Goal: Task Accomplishment & Management: Use online tool/utility

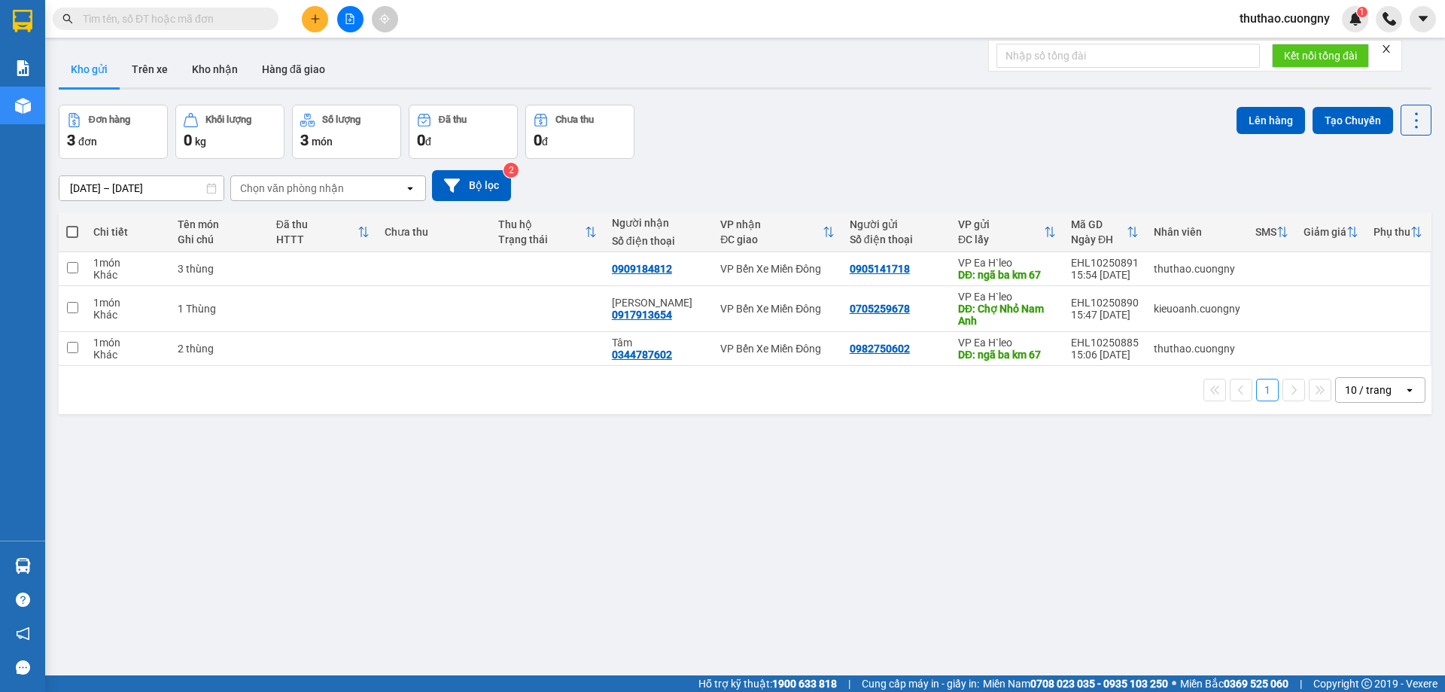
click at [315, 21] on icon "plus" at bounding box center [315, 19] width 11 height 11
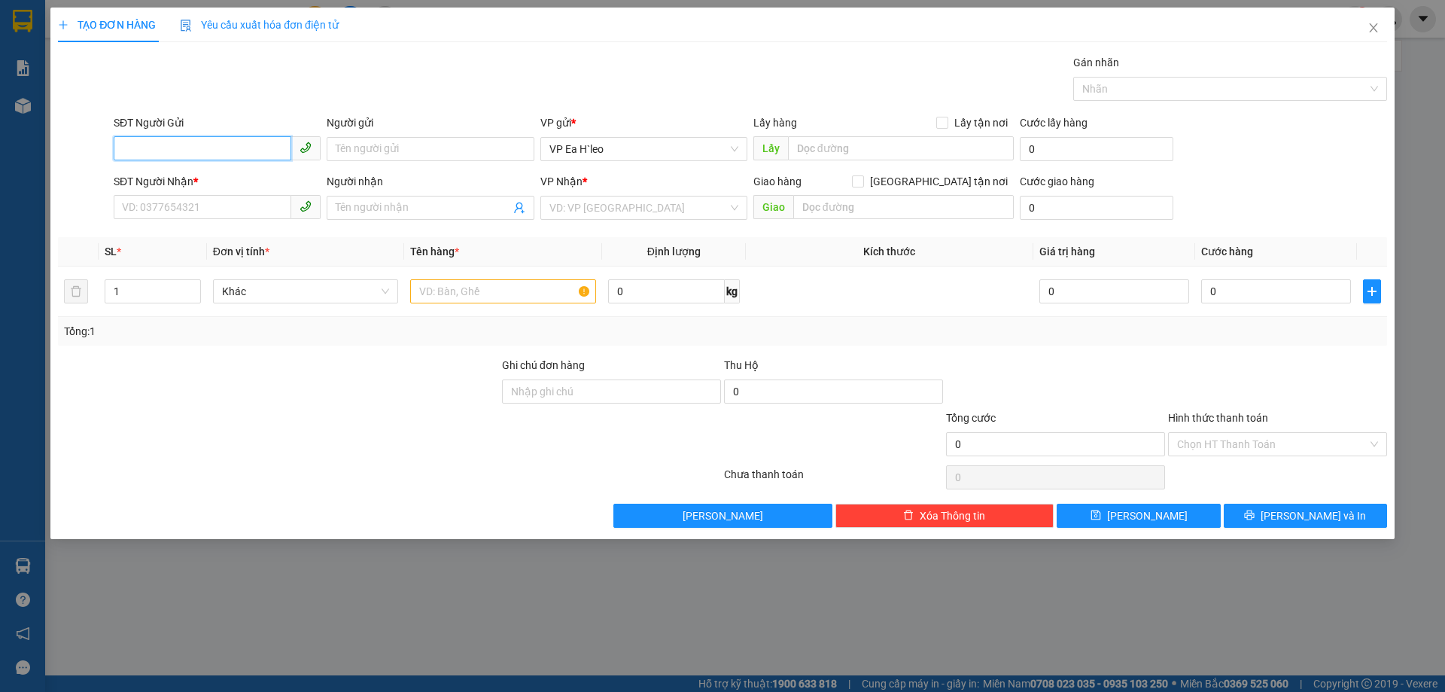
paste input "0777933445"
type input "0777933445"
click at [936, 142] on input "text" at bounding box center [901, 148] width 226 height 24
type input "cổng easia"
click at [265, 199] on input "SĐT Người Nhận *" at bounding box center [203, 207] width 178 height 24
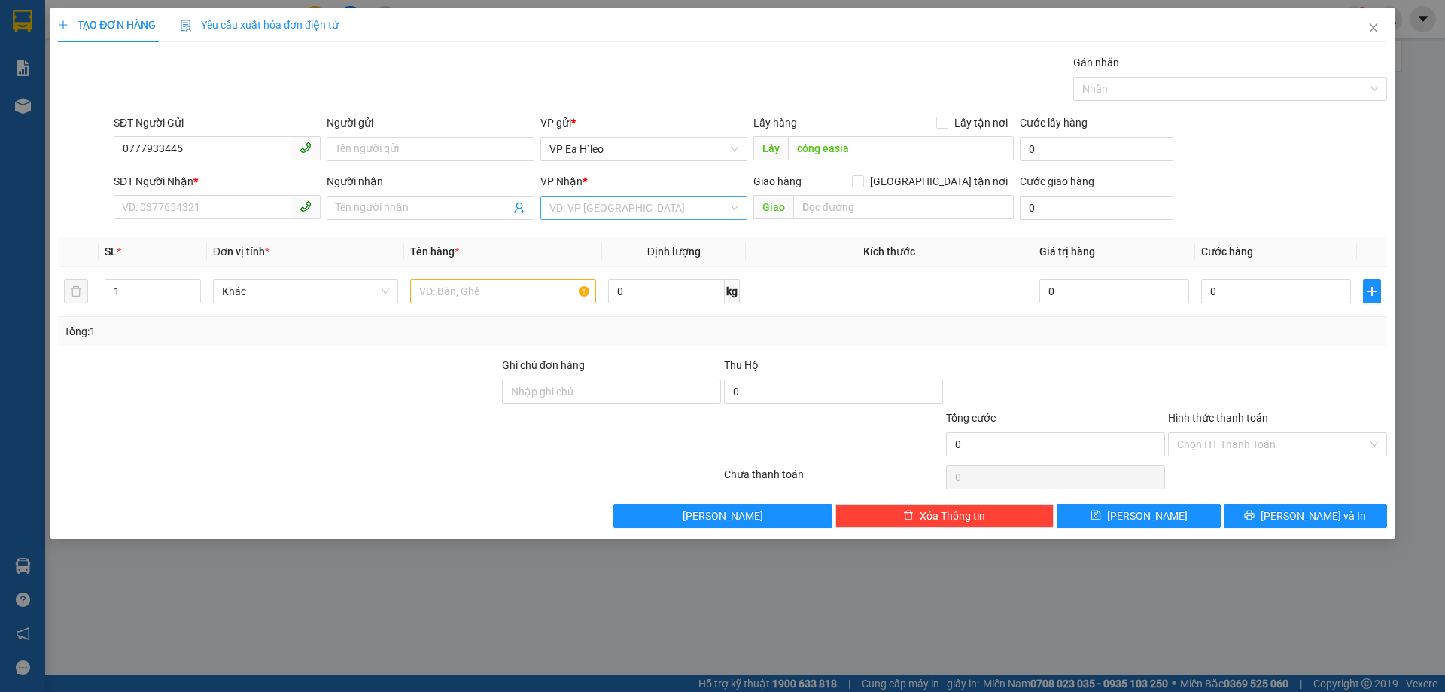
click at [672, 219] on div "VD: VP [GEOGRAPHIC_DATA]" at bounding box center [644, 208] width 207 height 24
click at [620, 266] on div "VP Bến Xe Miền Đông" at bounding box center [644, 262] width 189 height 17
click at [810, 224] on div "Giao hàng [GEOGRAPHIC_DATA] tận nơi [GEOGRAPHIC_DATA]" at bounding box center [884, 199] width 260 height 53
click at [818, 219] on div "Giao" at bounding box center [884, 208] width 260 height 24
click at [821, 209] on input "text" at bounding box center [903, 207] width 221 height 24
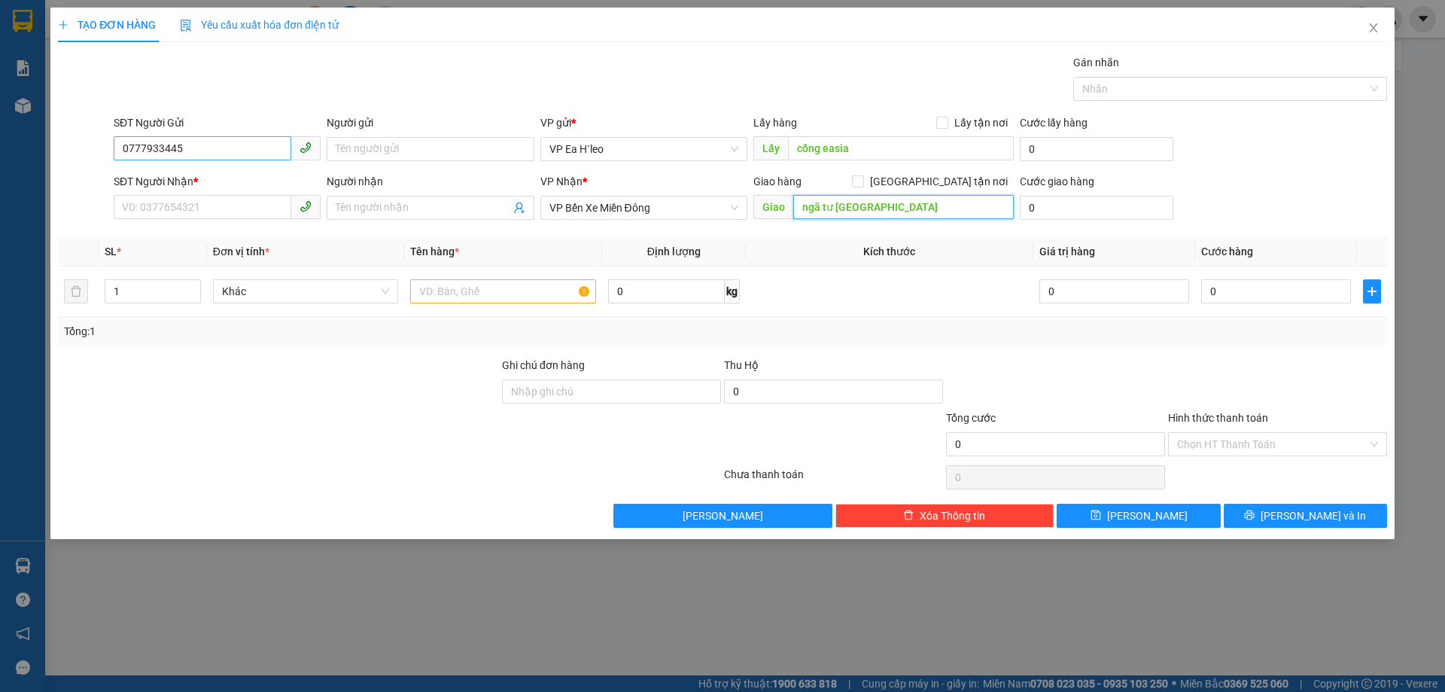
type input "ngã tư [GEOGRAPHIC_DATA]"
click at [173, 145] on input "0777933445" at bounding box center [203, 148] width 178 height 24
click at [148, 209] on input "SĐT Người Nhận *" at bounding box center [203, 207] width 178 height 24
paste input "0777933445"
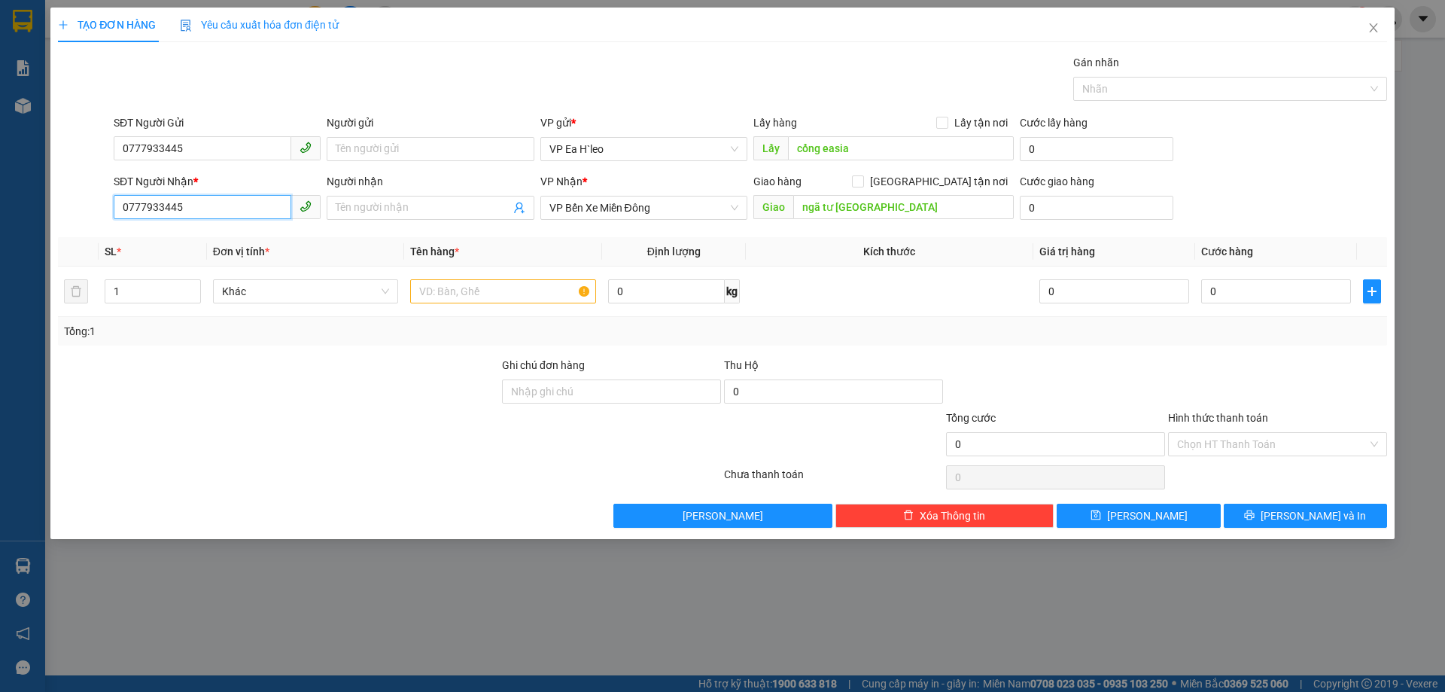
type input "0777933445"
drag, startPoint x: 101, startPoint y: 163, endPoint x: 67, endPoint y: 169, distance: 34.4
click at [67, 169] on form "SĐT Người Gửi 0777933445 0777933445 Người gửi Tên người gửi VP gửi * VP Ea H`le…" at bounding box center [722, 169] width 1329 height 111
type input "0964960757"
click at [245, 367] on div at bounding box center [278, 383] width 444 height 53
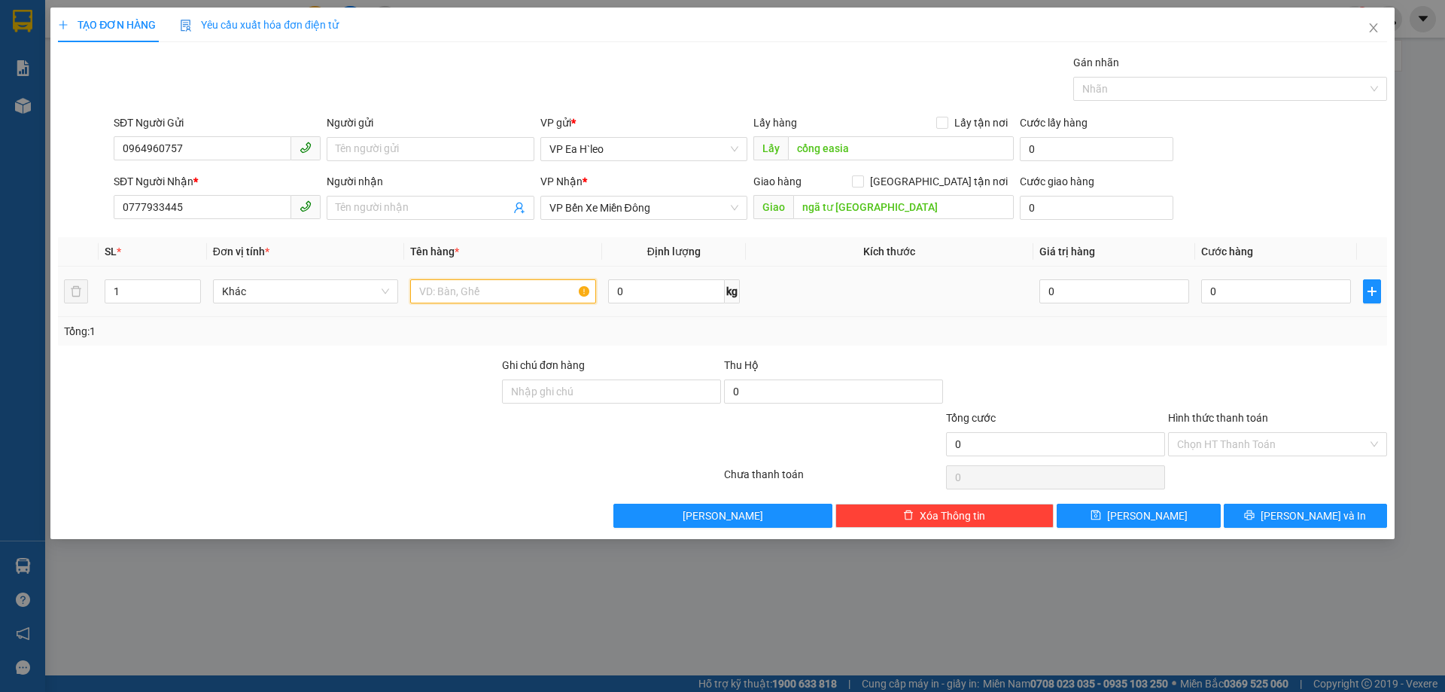
click at [458, 282] on input "text" at bounding box center [503, 291] width 186 height 24
type input "1"
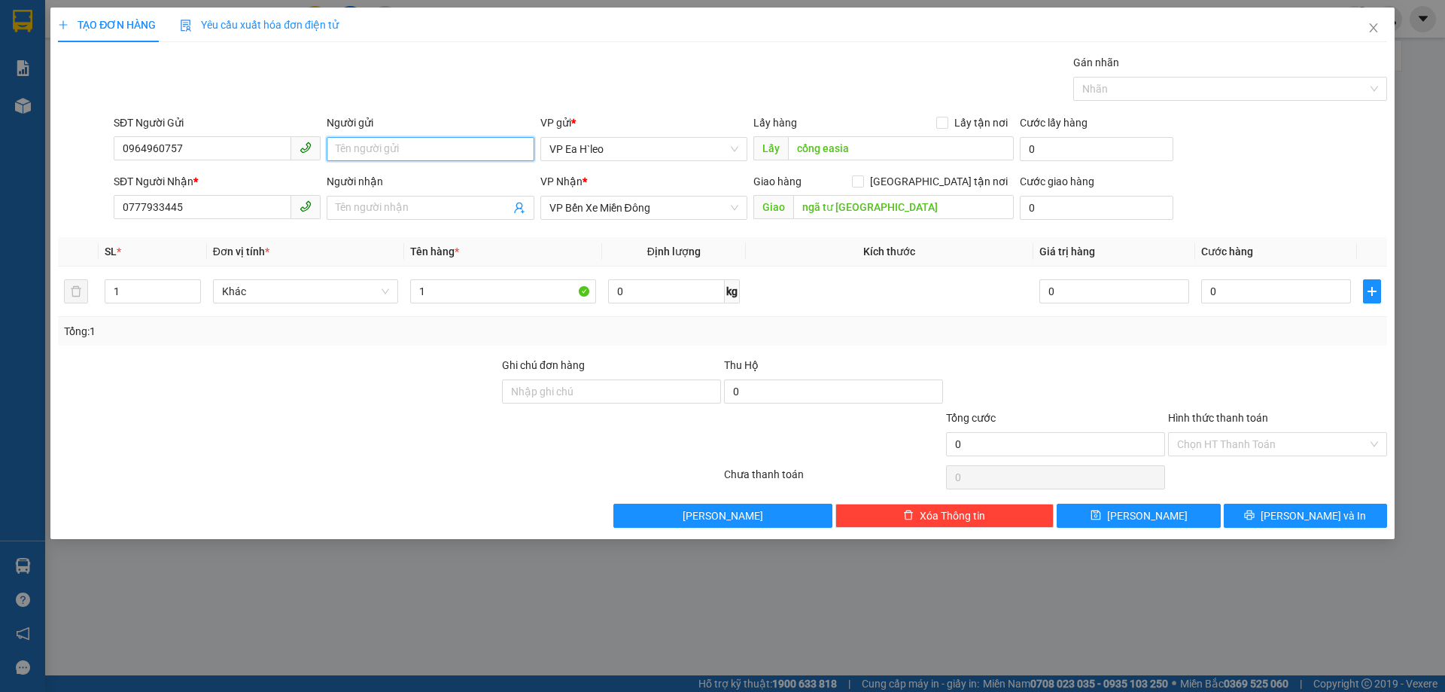
click at [400, 144] on input "Người gửi" at bounding box center [430, 149] width 207 height 24
type input "0766671910"
click at [294, 425] on div at bounding box center [278, 436] width 444 height 53
click at [368, 357] on div at bounding box center [278, 383] width 444 height 53
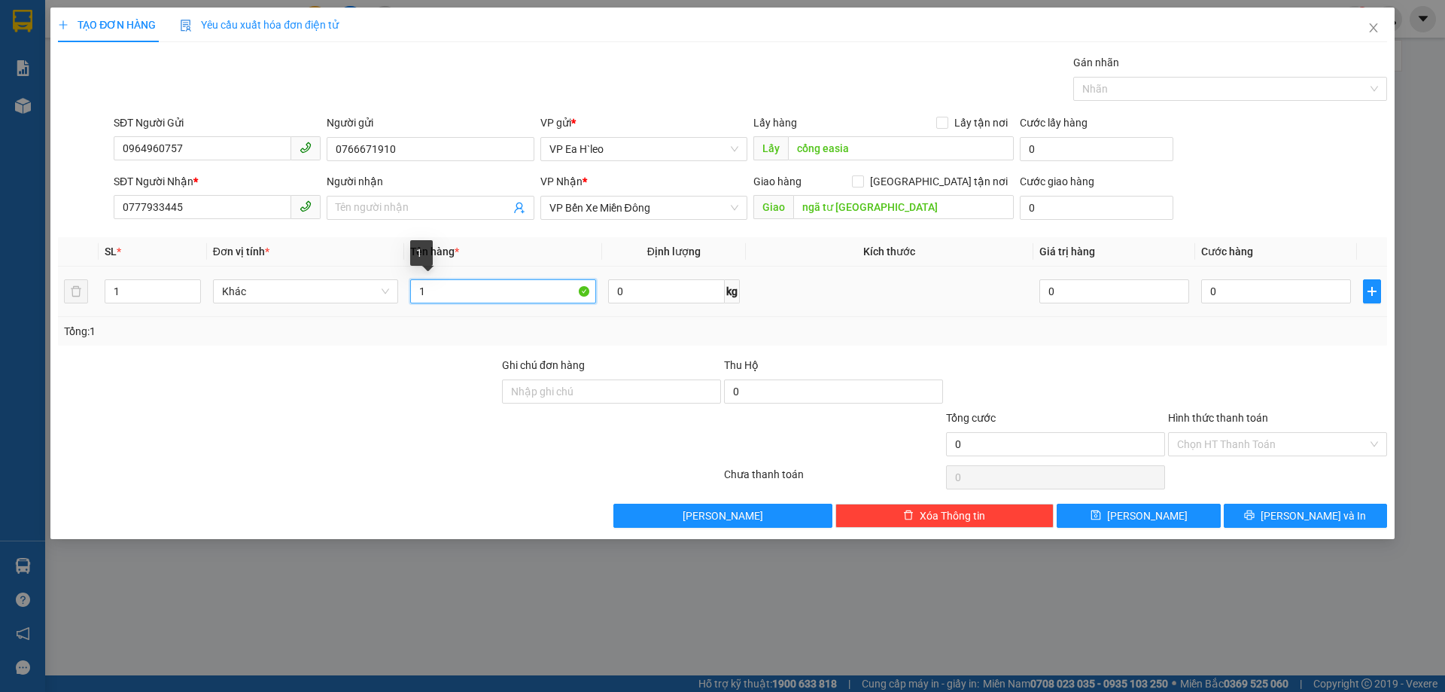
click at [498, 283] on input "1" at bounding box center [503, 291] width 186 height 24
click at [483, 305] on div "1" at bounding box center [503, 291] width 186 height 30
click at [478, 297] on input "1" at bounding box center [503, 291] width 186 height 24
type input "1 thùng ( gửi chuyến 21h )"
click at [497, 390] on div at bounding box center [278, 383] width 444 height 53
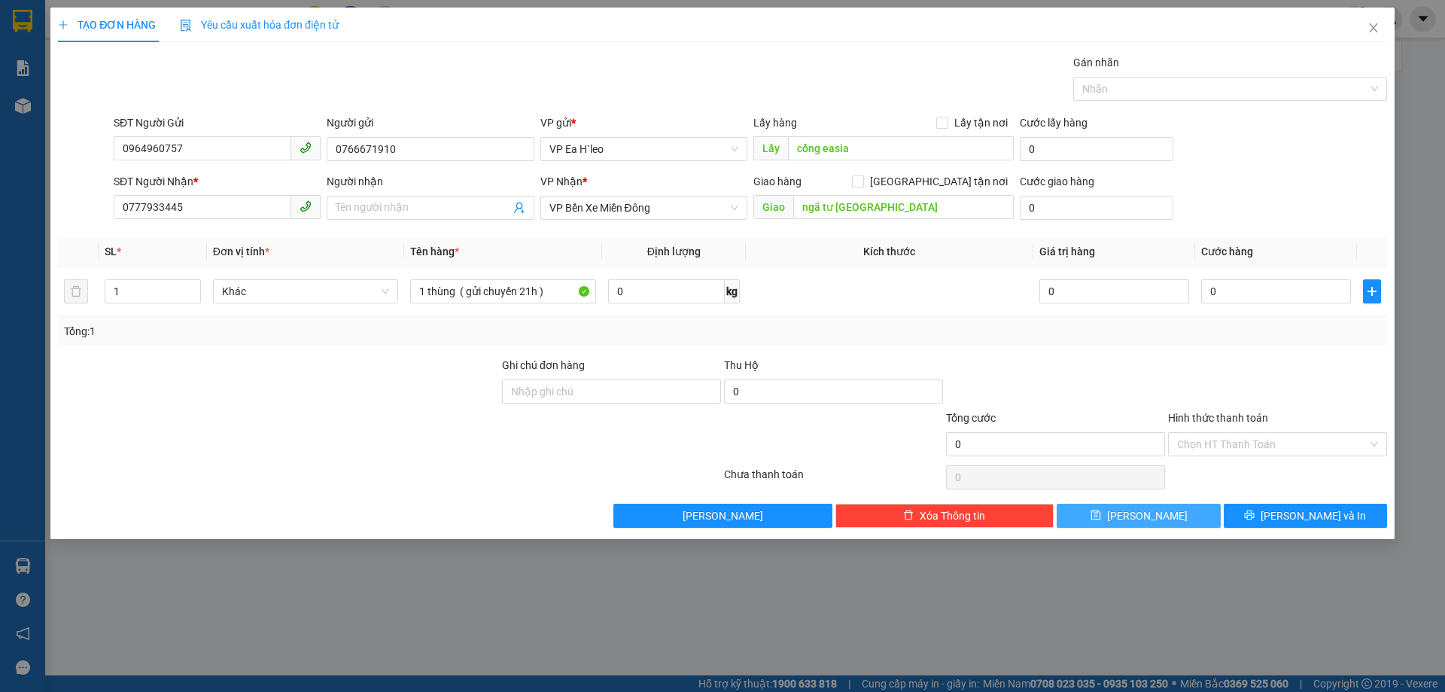
click at [1148, 515] on span "[PERSON_NAME]" at bounding box center [1147, 515] width 81 height 17
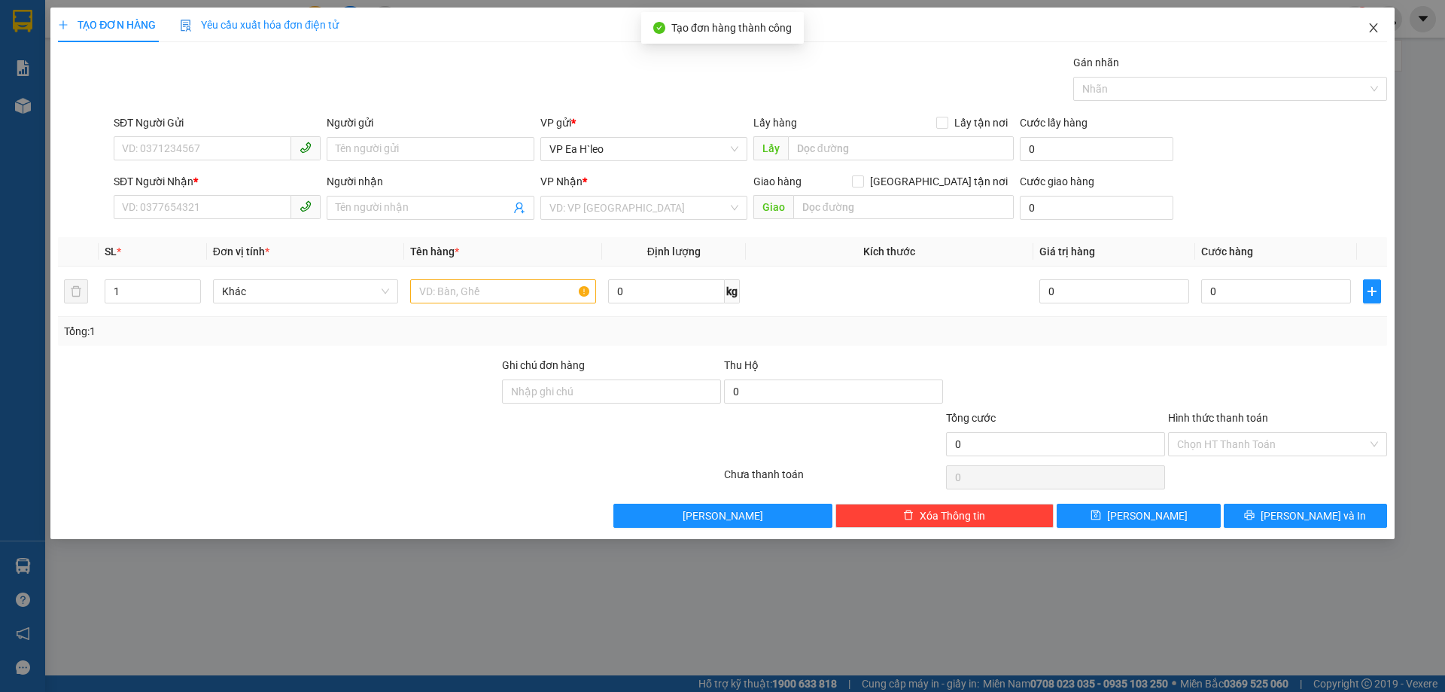
click at [1379, 35] on span "Close" at bounding box center [1374, 29] width 42 height 42
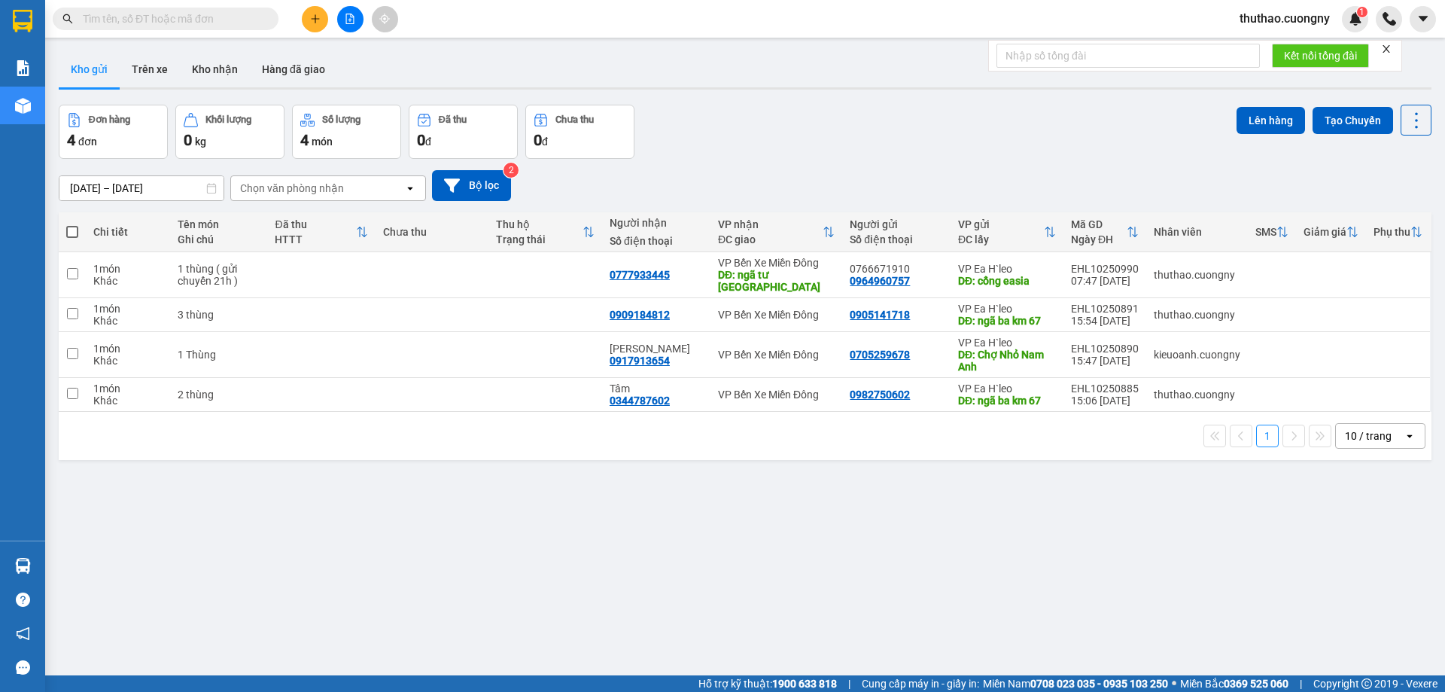
click at [108, 193] on input "[DATE] – [DATE]" at bounding box center [141, 188] width 164 height 24
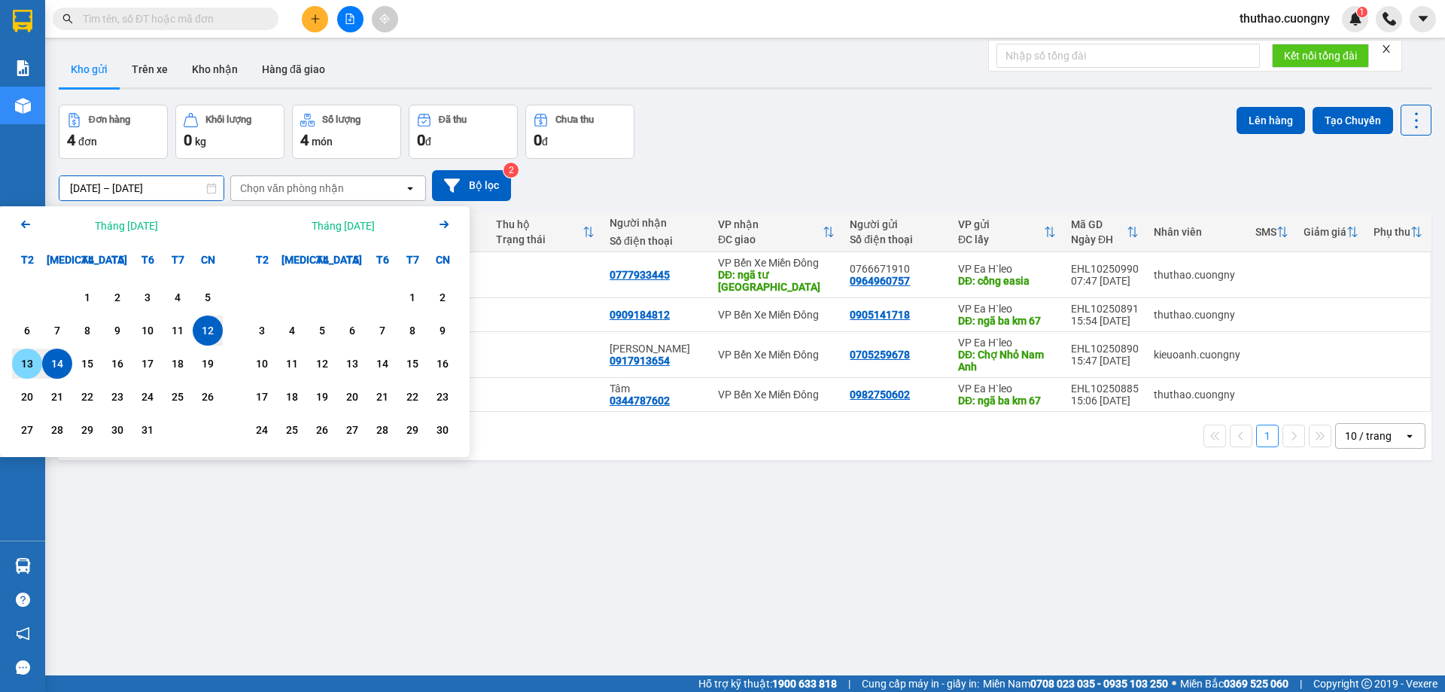
click at [38, 367] on div "13" at bounding box center [27, 364] width 30 height 30
click at [47, 364] on div "14" at bounding box center [57, 364] width 21 height 18
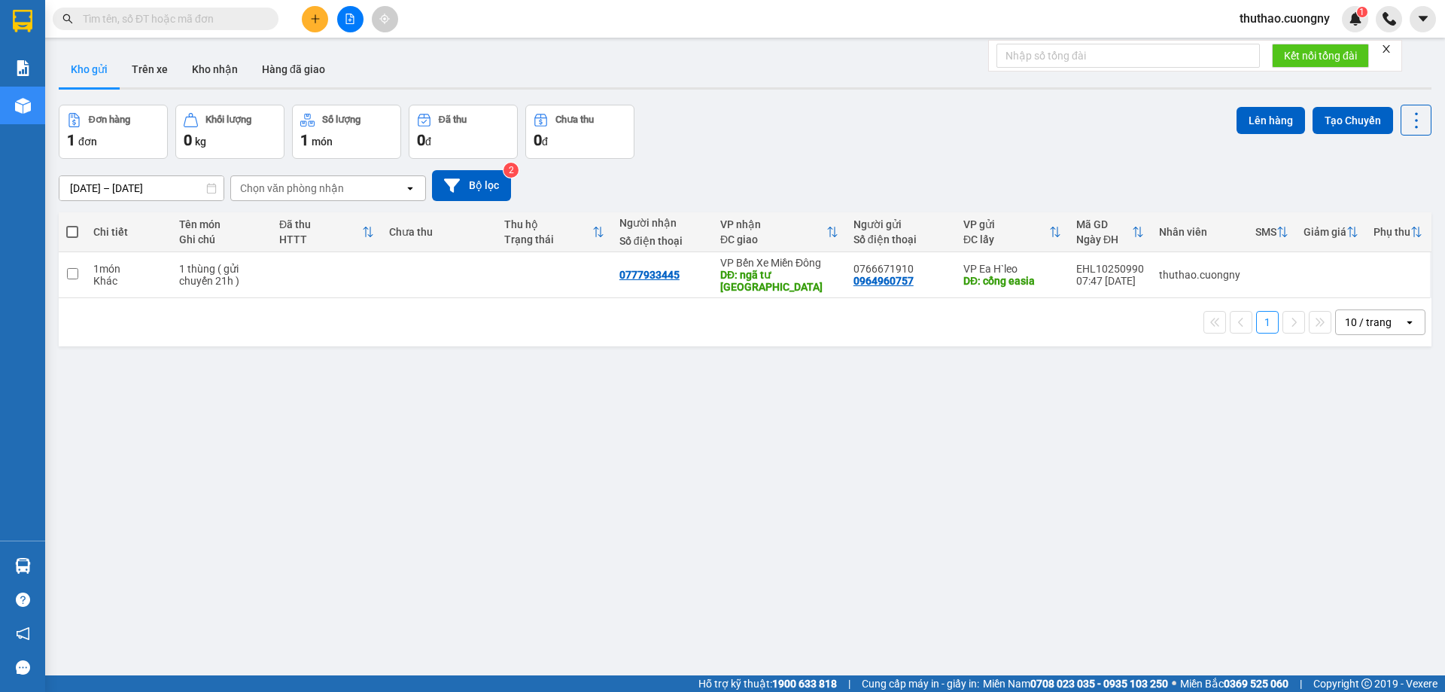
click at [99, 184] on input "[DATE] – [DATE]" at bounding box center [141, 188] width 164 height 24
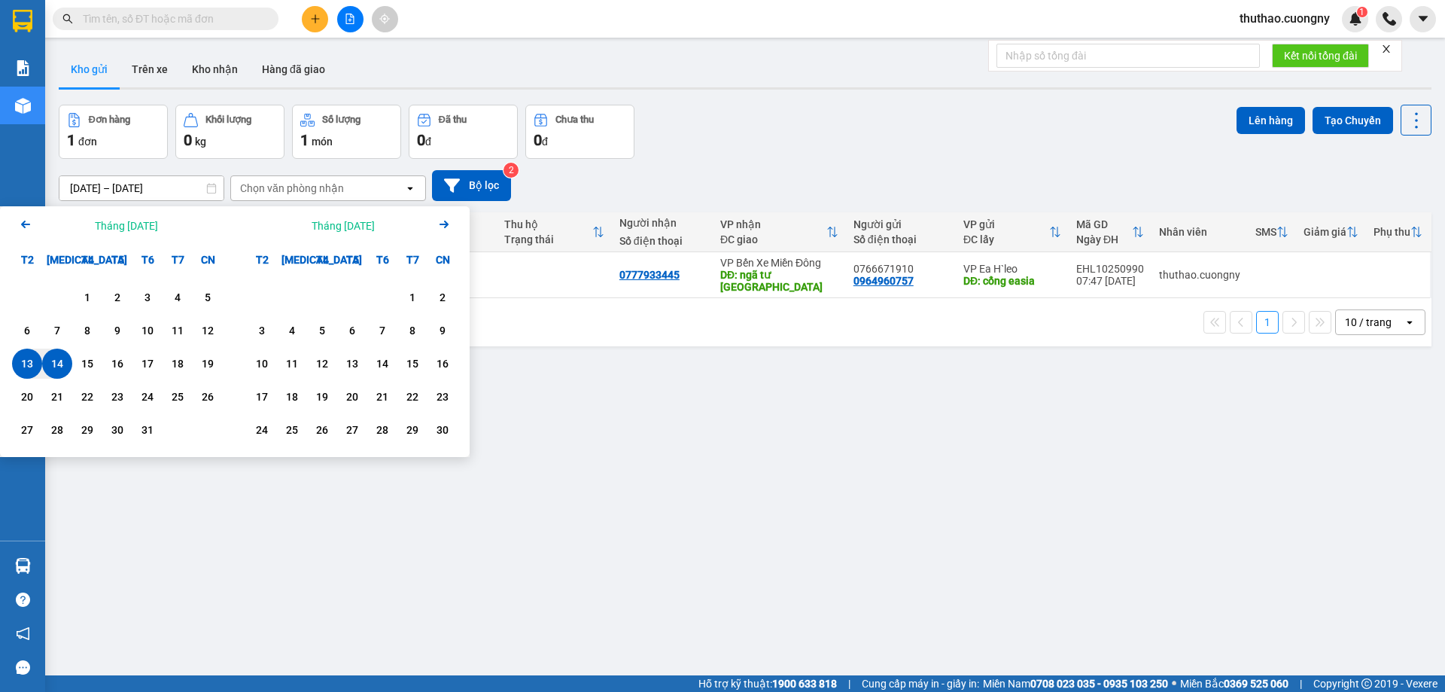
click at [58, 370] on div "14" at bounding box center [57, 364] width 21 height 18
click at [58, 363] on div "14" at bounding box center [57, 364] width 21 height 18
type input "[DATE] – [DATE]"
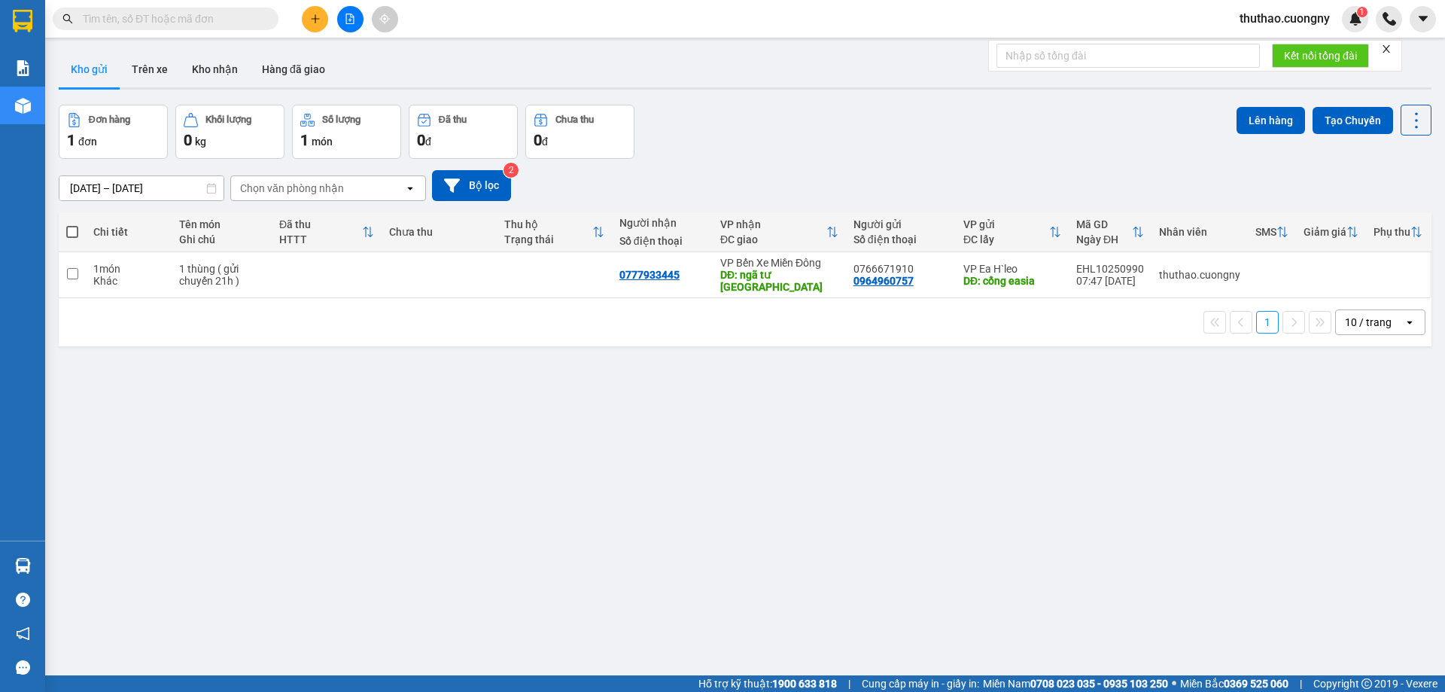
click at [807, 436] on div "ver 1.8.146 Kho gửi Trên xe Kho nhận Hàng đã giao Đơn hàng 1 đơn Khối lượng 0 k…" at bounding box center [745, 391] width 1385 height 692
click at [1372, 315] on div "10 / trang" at bounding box center [1368, 322] width 47 height 15
click at [1371, 481] on span "100 / trang" at bounding box center [1363, 477] width 54 height 15
click at [162, 24] on input "text" at bounding box center [172, 19] width 178 height 17
paste input "0921701701"
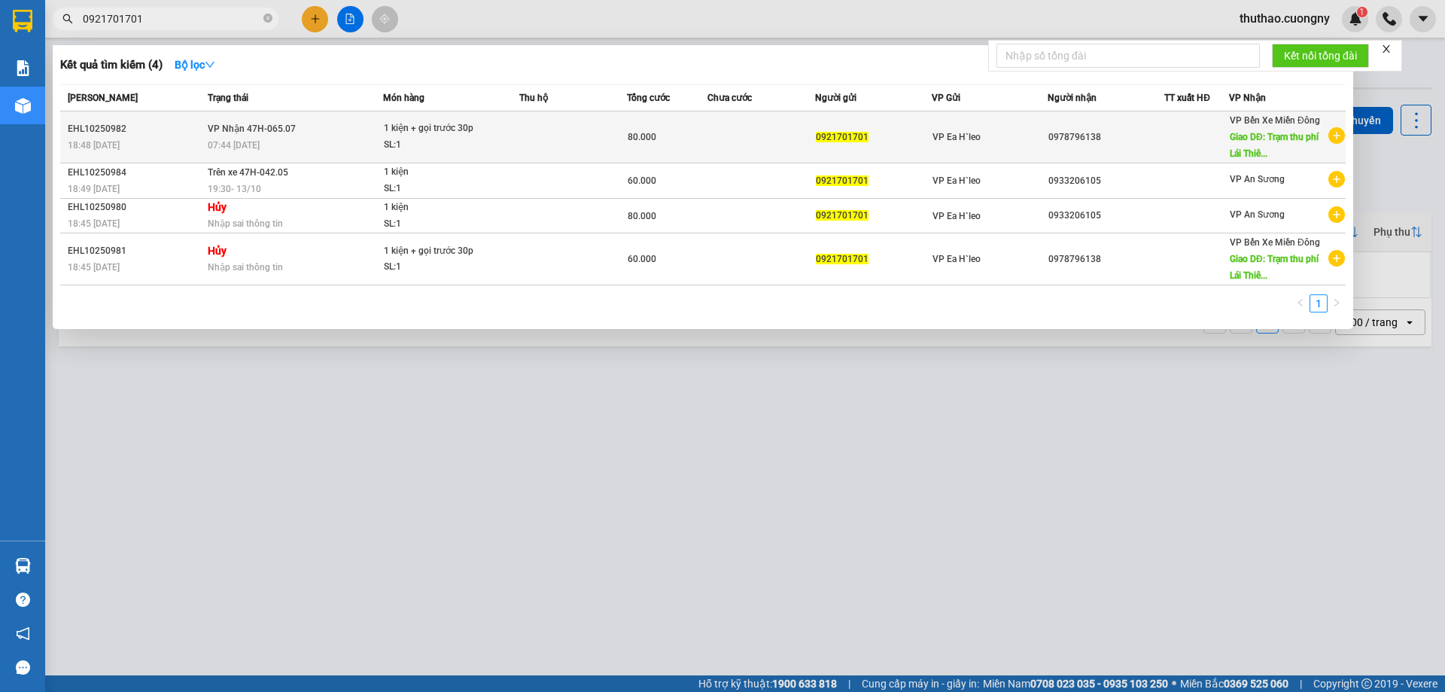
type input "0921701701"
click at [312, 149] on div "07:44 [DATE]" at bounding box center [295, 145] width 175 height 17
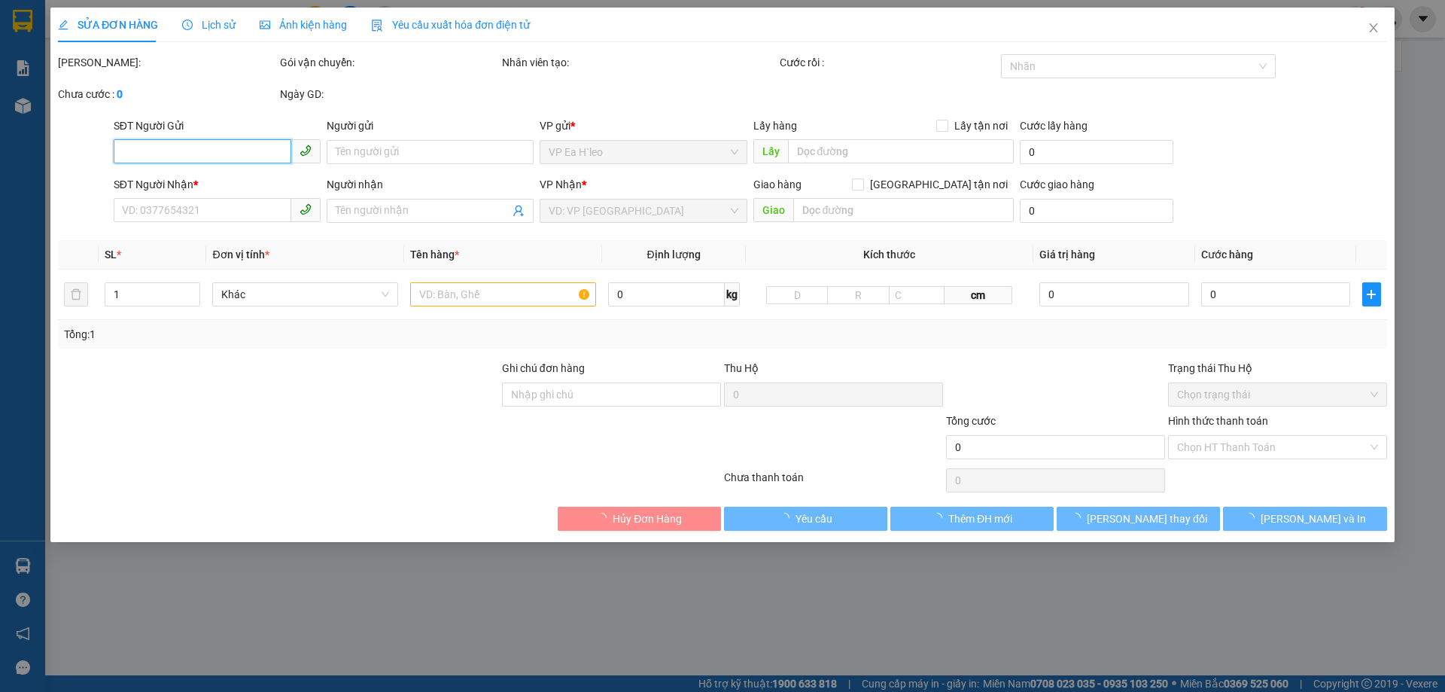
type input "0921701701"
type input "0978796138"
type input "Trạm thu phí Lái Thiêu"
type input "80.000"
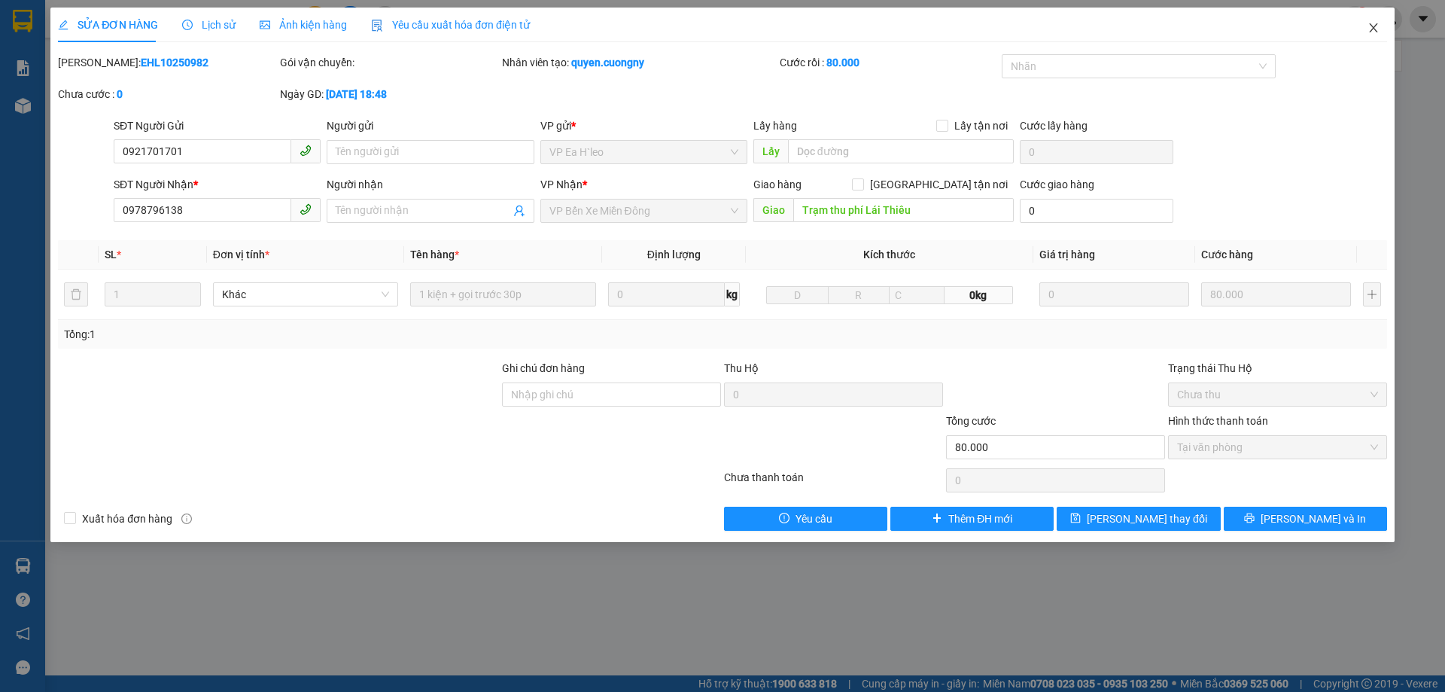
click at [1371, 22] on span "Close" at bounding box center [1374, 29] width 42 height 42
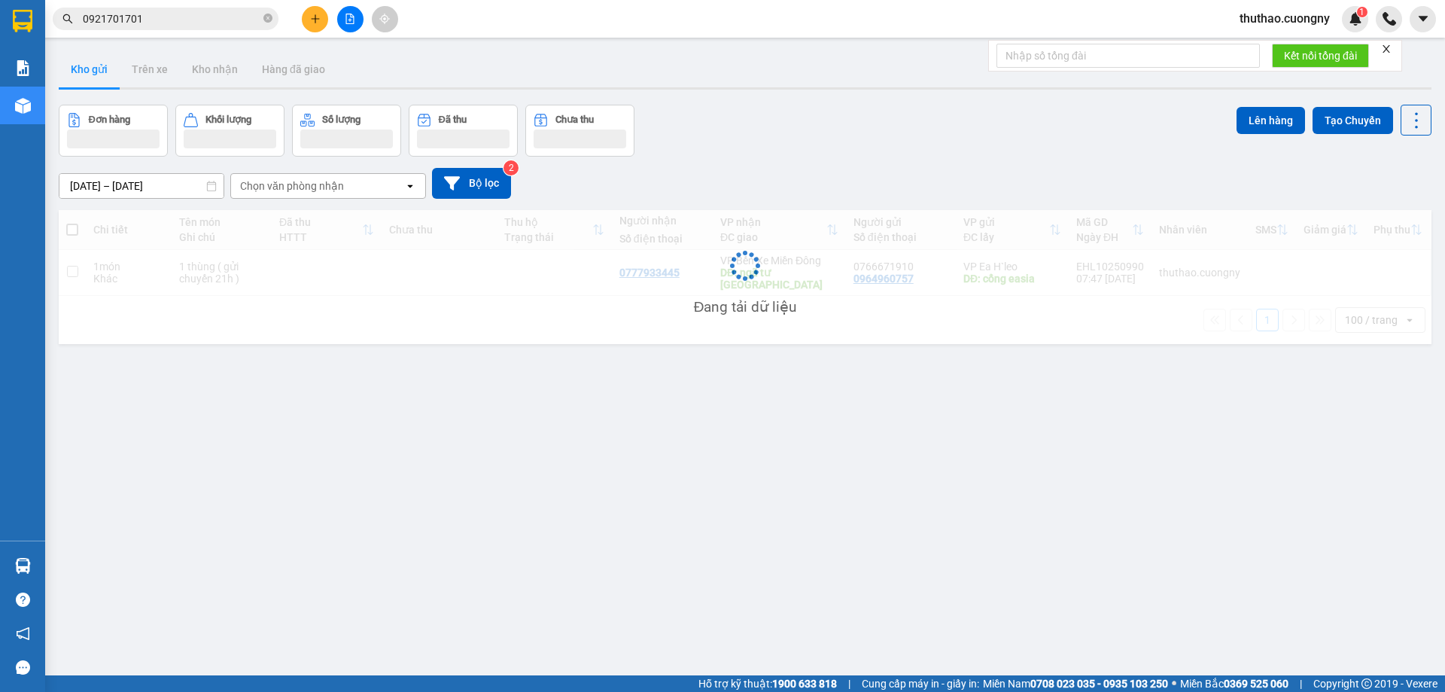
click at [193, 17] on input "0921701701" at bounding box center [172, 19] width 178 height 17
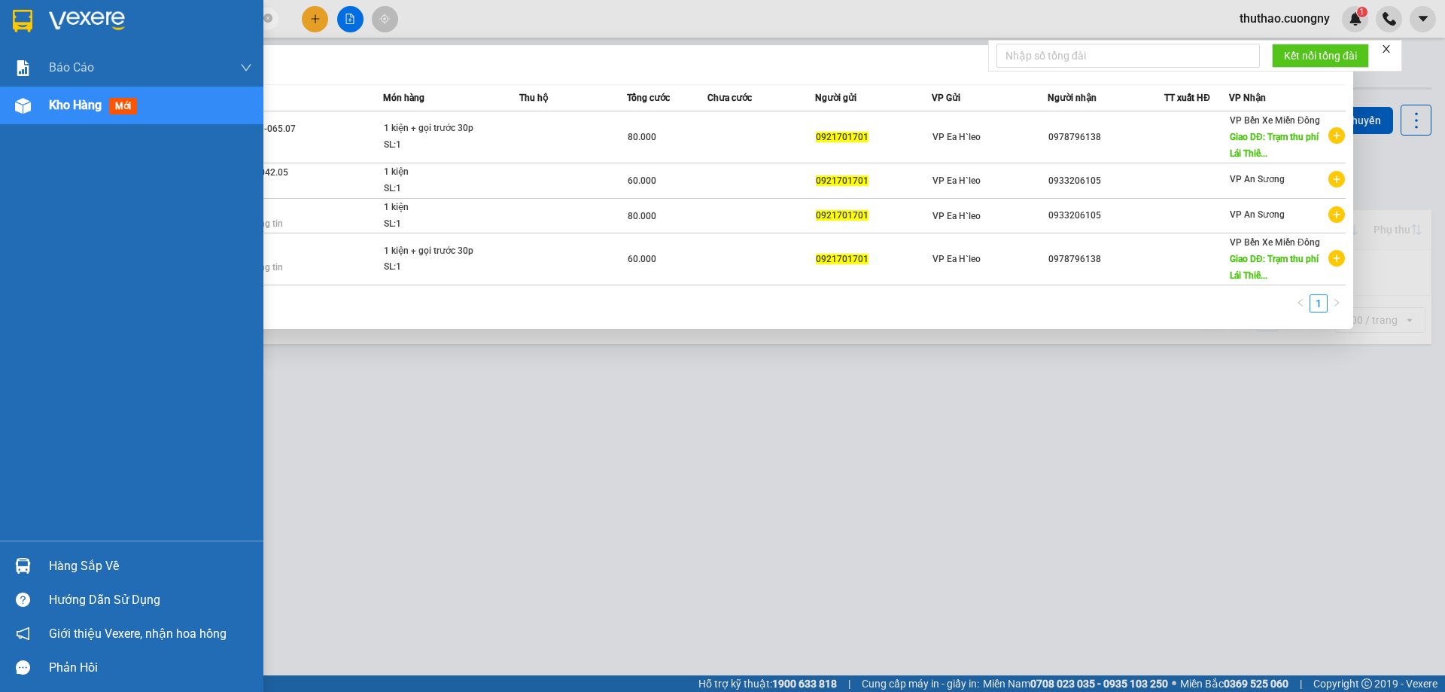
drag, startPoint x: 193, startPoint y: 17, endPoint x: 3, endPoint y: 44, distance: 191.6
click at [3, 44] on section "Kết quả tìm kiếm ( 4 ) Bộ lọc Mã ĐH Trạng thái Món hàng Thu hộ Tổng cước Chưa c…" at bounding box center [722, 346] width 1445 height 692
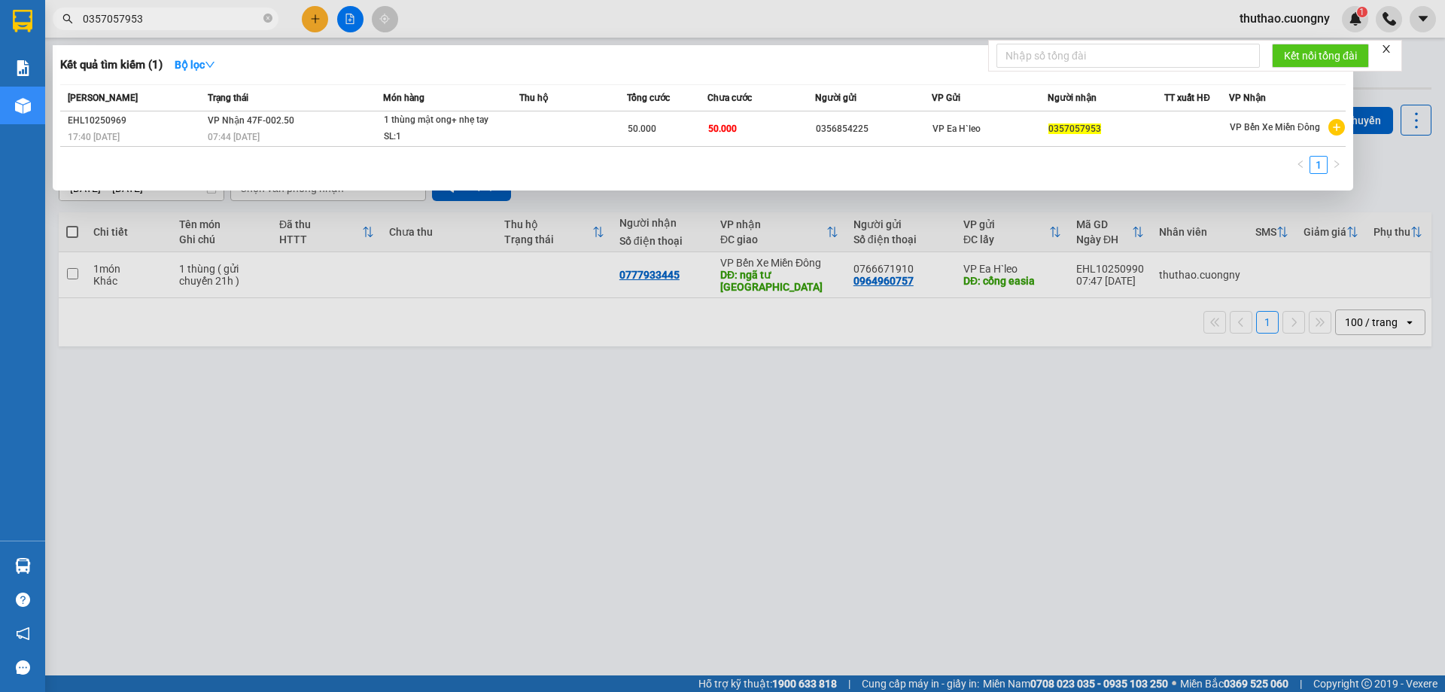
type input "0357057953"
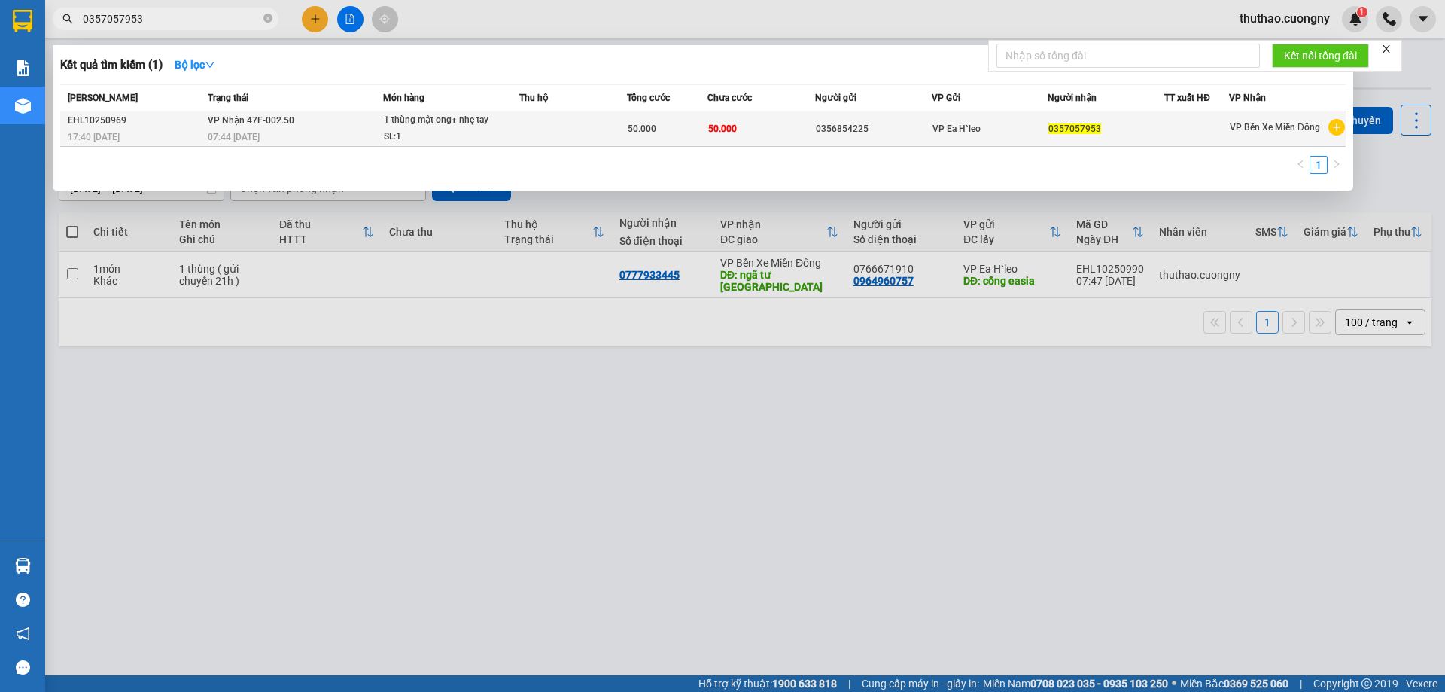
click at [491, 138] on div "SL: 1" at bounding box center [440, 137] width 113 height 17
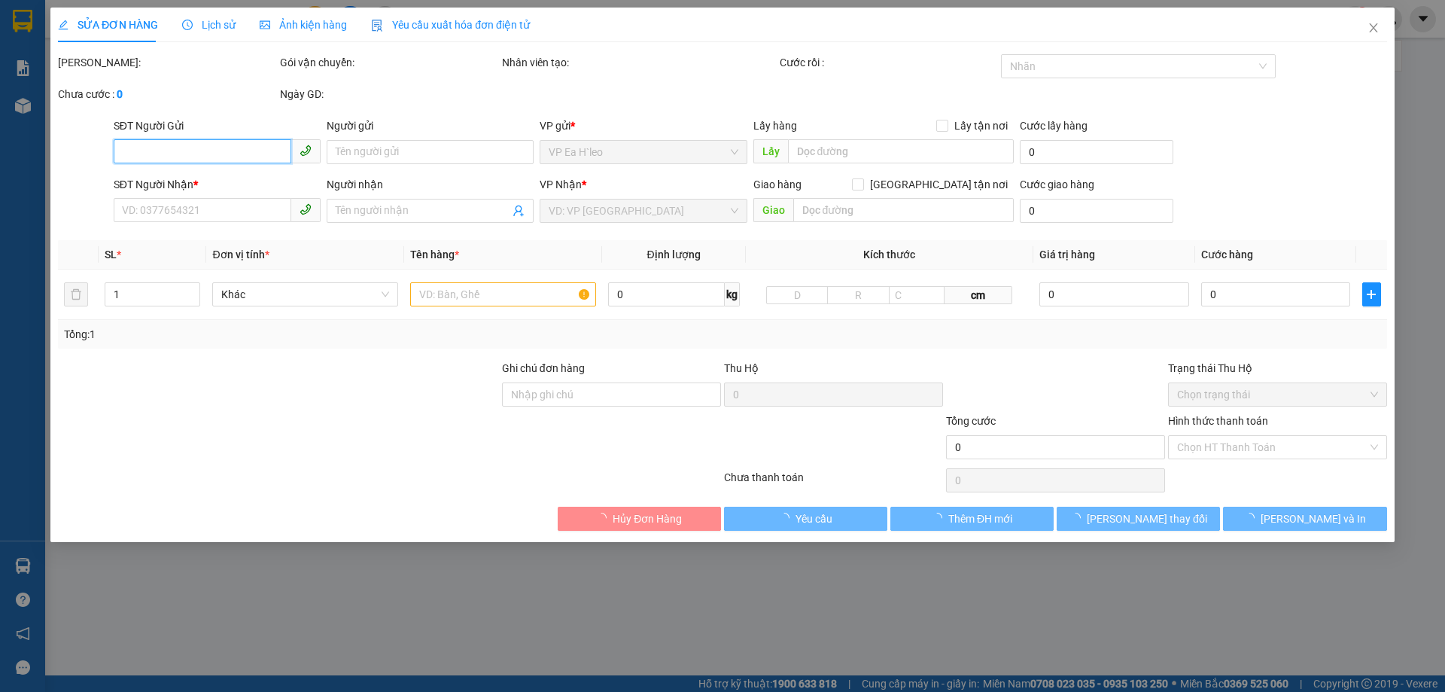
type input "0356854225"
type input "0357057953"
type input "50.000"
